Goal: Information Seeking & Learning: Learn about a topic

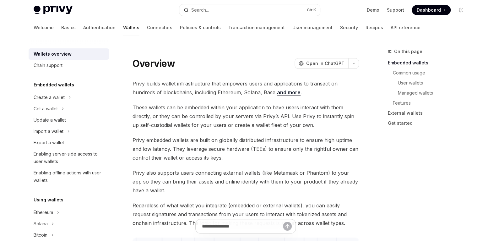
click at [277, 93] on link "and more" at bounding box center [289, 92] width 24 height 7
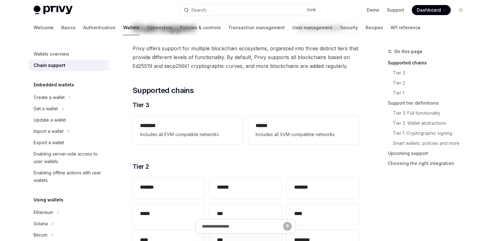
scroll to position [63, 0]
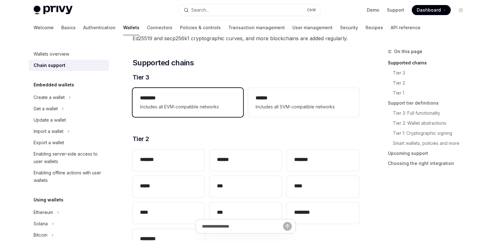
click at [165, 101] on h2 "********" at bounding box center [187, 98] width 95 height 8
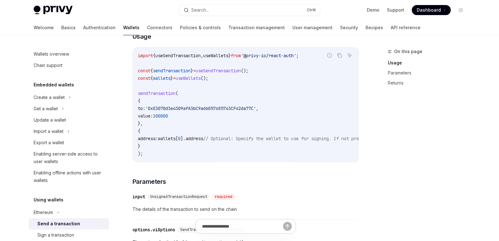
scroll to position [125, 0]
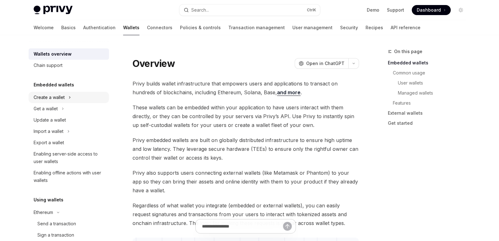
click at [60, 98] on div "Create a wallet" at bounding box center [49, 98] width 31 height 8
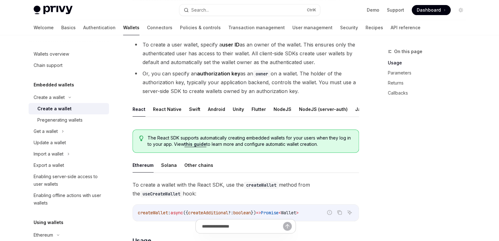
scroll to position [157, 0]
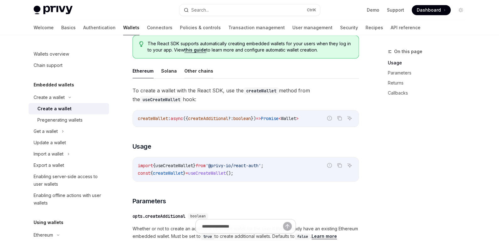
click at [196, 78] on button "Other chains" at bounding box center [198, 70] width 29 height 15
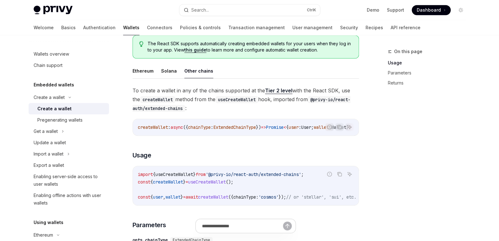
click at [272, 94] on link "Tier 2 level" at bounding box center [278, 90] width 27 height 7
type textarea "*"
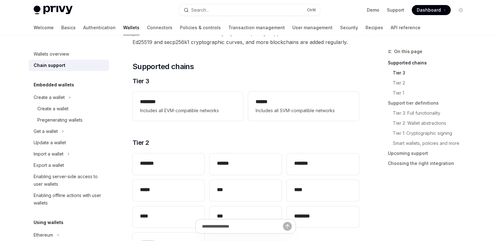
scroll to position [94, 0]
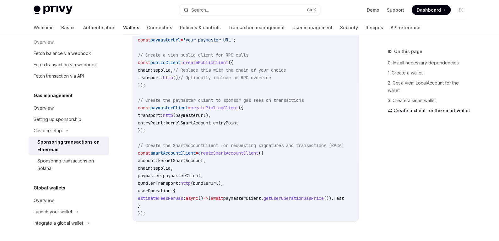
scroll to position [856, 0]
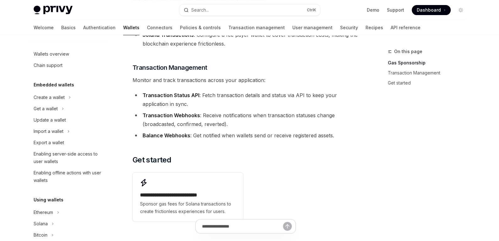
scroll to position [125, 0]
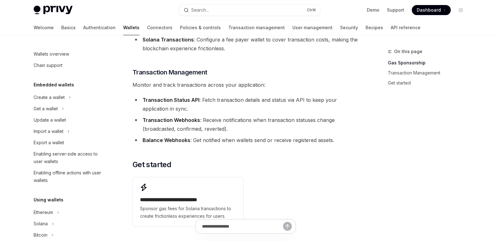
scroll to position [125, 0]
